Goal: Task Accomplishment & Management: Use online tool/utility

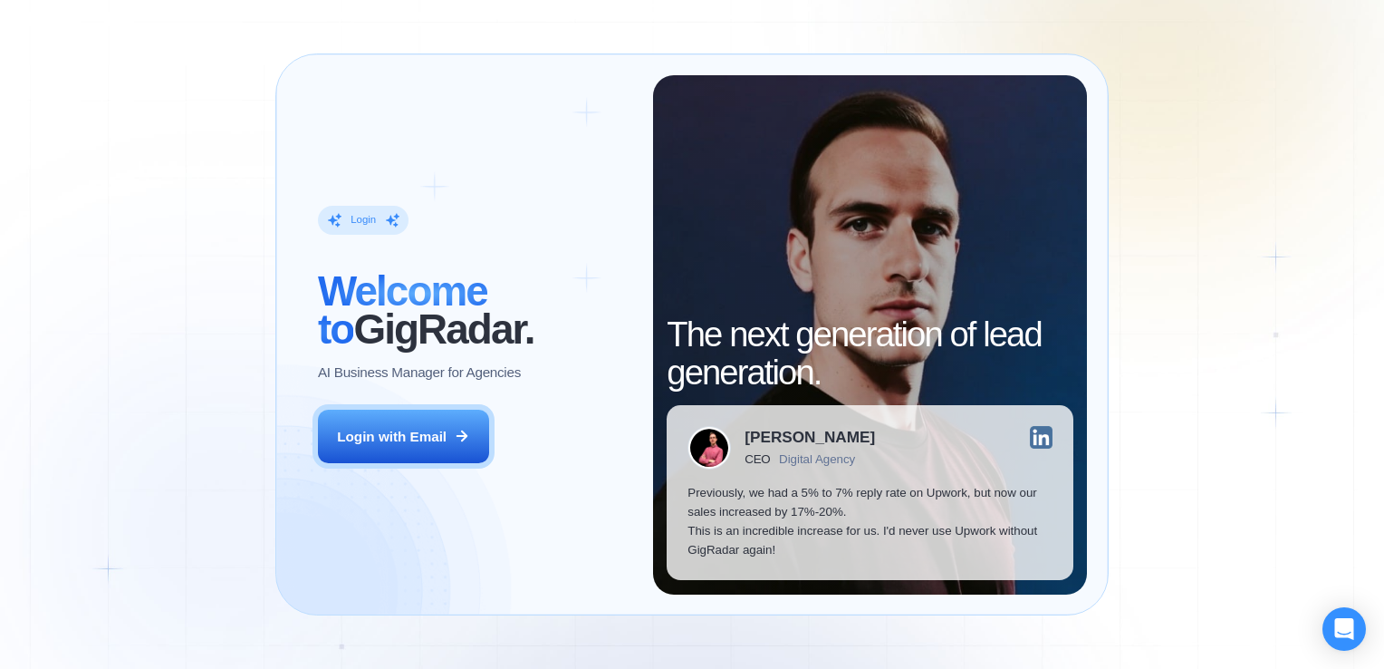
click at [472, 376] on p "AI Business Manager for Agencies" at bounding box center [419, 371] width 203 height 19
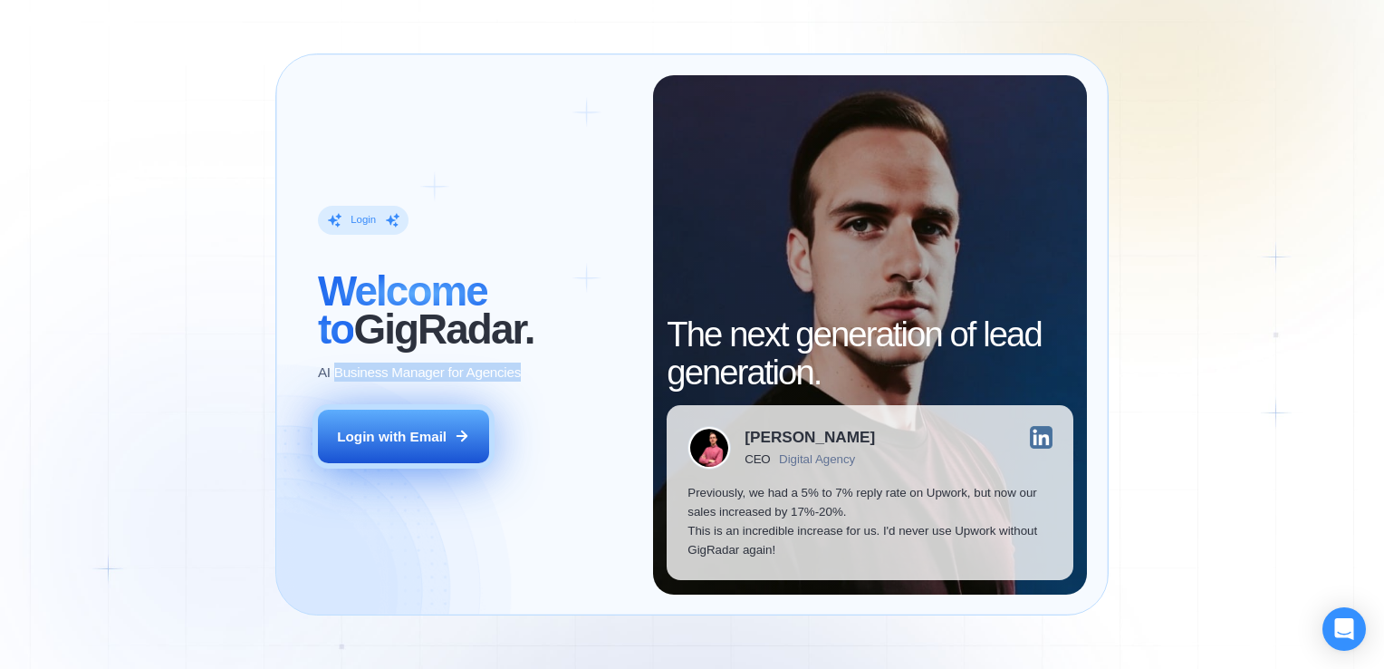
drag, startPoint x: 472, startPoint y: 376, endPoint x: 366, endPoint y: 444, distance: 125.9
click at [366, 444] on div "Login ‍ Welcome to GigRadar. AI Business Manager for Agencies Login with Email" at bounding box center [475, 334] width 356 height 519
click at [366, 444] on div "Login with Email" at bounding box center [392, 436] width 110 height 19
